Goal: Transaction & Acquisition: Obtain resource

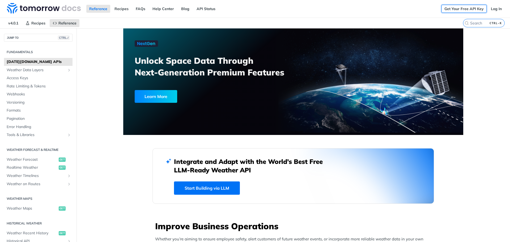
drag, startPoint x: 466, startPoint y: 8, endPoint x: 461, endPoint y: 24, distance: 16.8
click at [466, 8] on link "Get Your Free API Key" at bounding box center [464, 9] width 45 height 8
click at [473, 7] on link "Get Your Free API Key" at bounding box center [464, 9] width 45 height 8
click at [489, 9] on link "Log In" at bounding box center [496, 9] width 17 height 8
